Goal: Task Accomplishment & Management: Complete application form

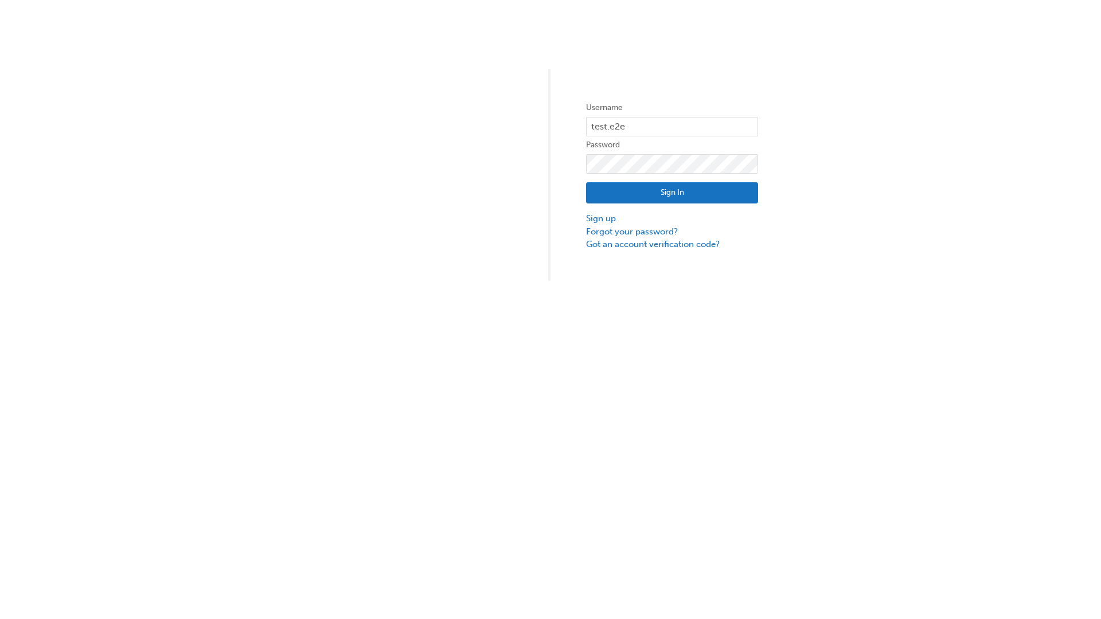
type input "test.e2e.user31"
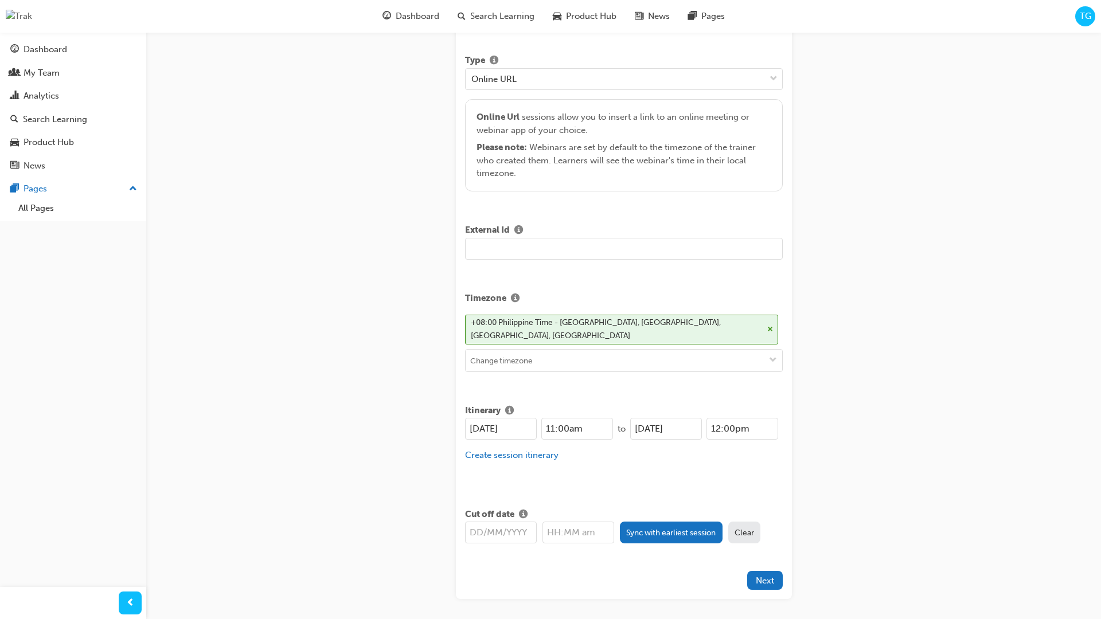
type input "Title for testing purposes"
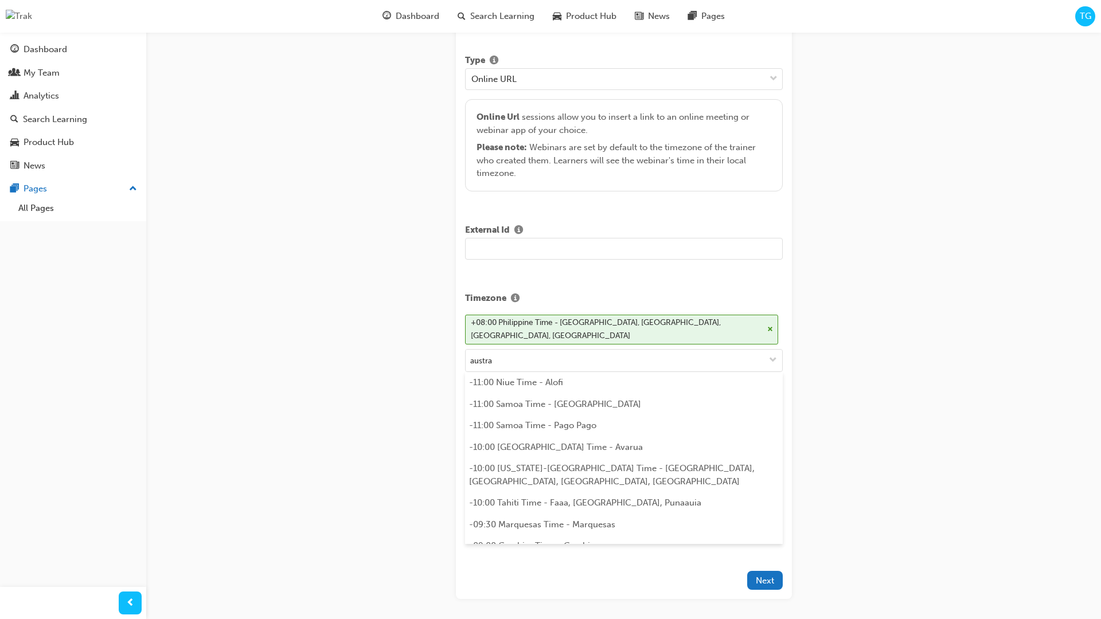
scroll to position [249, 0]
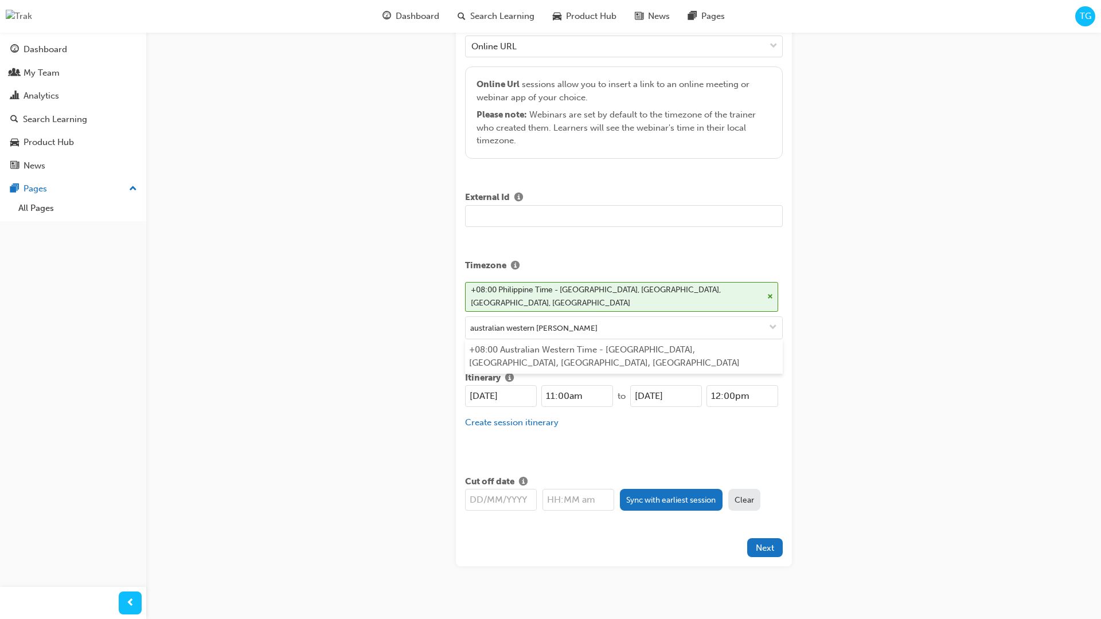
type input "australian western time"
type input "[DATE]"
type input "11:00am"
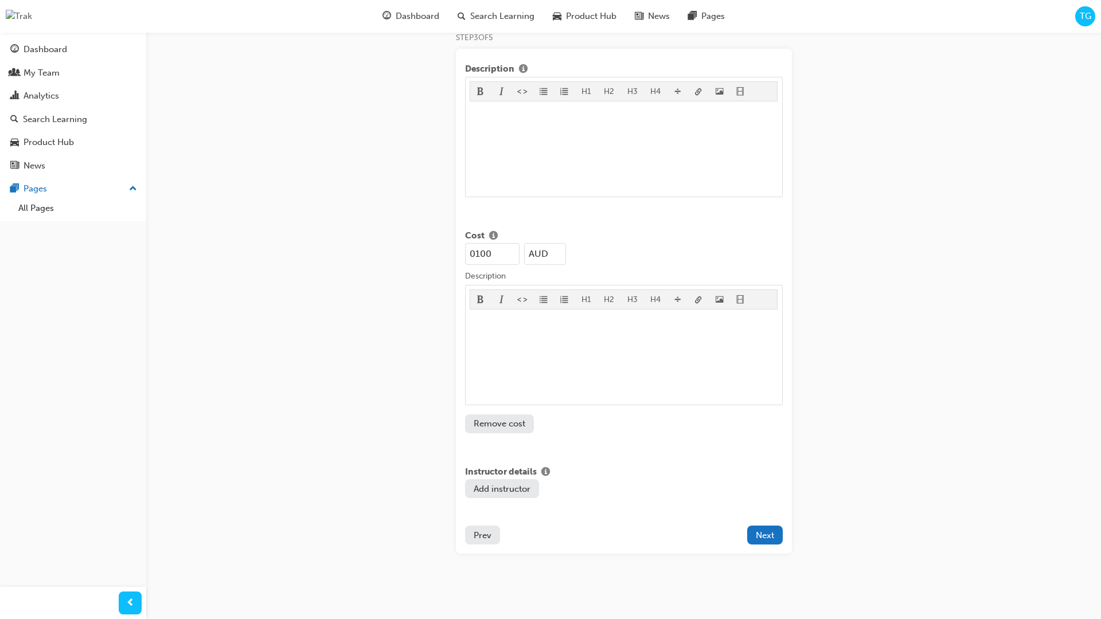
type input "100"
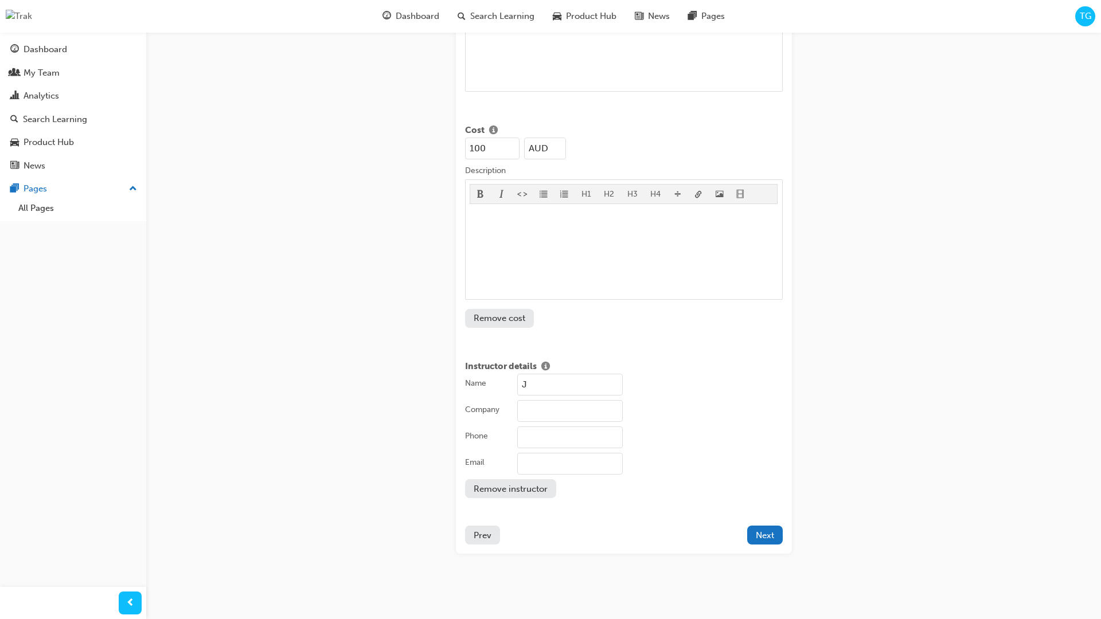
type input "[PERSON_NAME]"
type input "Test corporation"
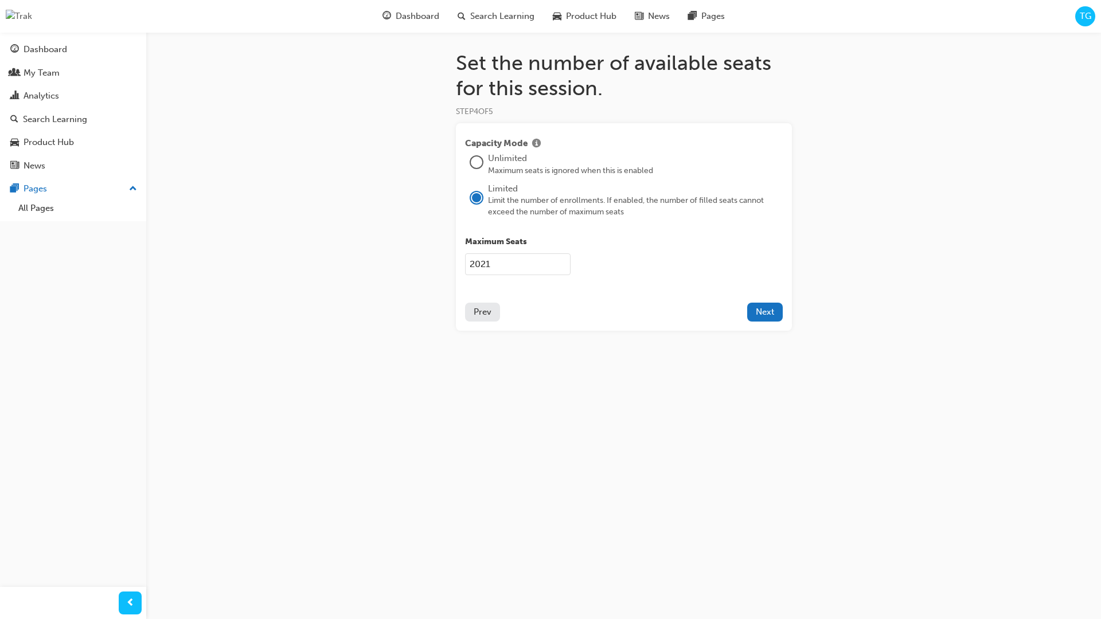
type input "2021"
